Goal: Task Accomplishment & Management: Manage account settings

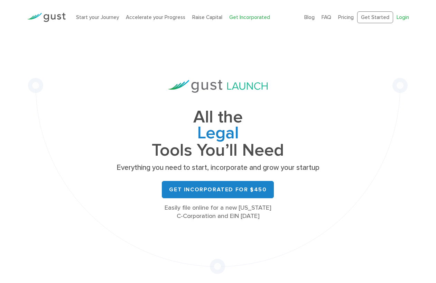
click at [408, 16] on link "Login" at bounding box center [402, 17] width 12 height 6
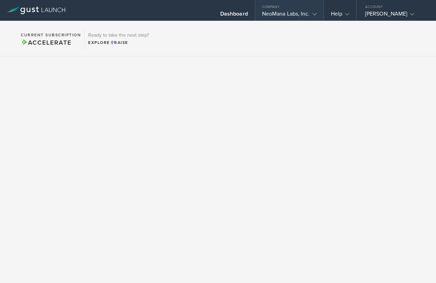
click at [302, 14] on div "NeoMana Labs, Inc." at bounding box center [289, 15] width 55 height 10
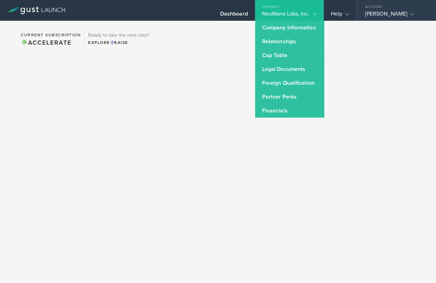
click at [368, 16] on div "George J Peacock" at bounding box center [394, 15] width 59 height 10
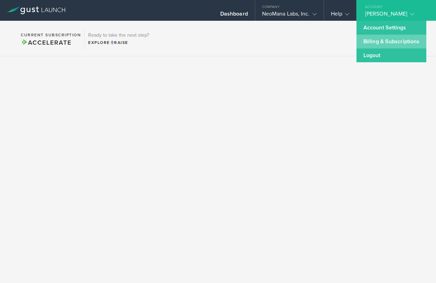
click at [370, 43] on link "Billing & Subscriptions" at bounding box center [391, 42] width 70 height 14
